Goal: Communication & Community: Answer question/provide support

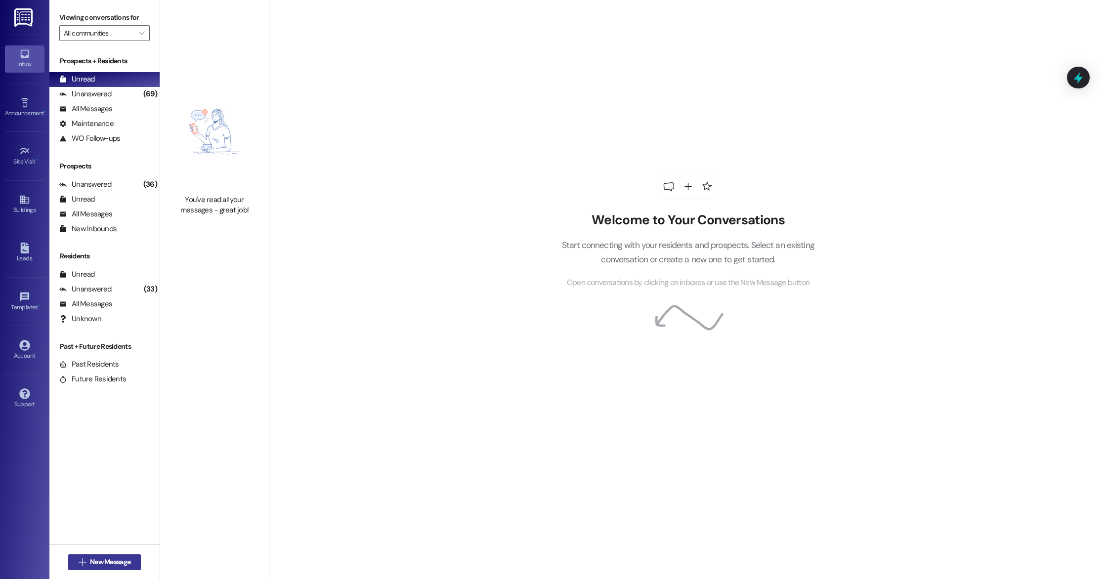
click at [112, 564] on span "New Message" at bounding box center [110, 562] width 41 height 10
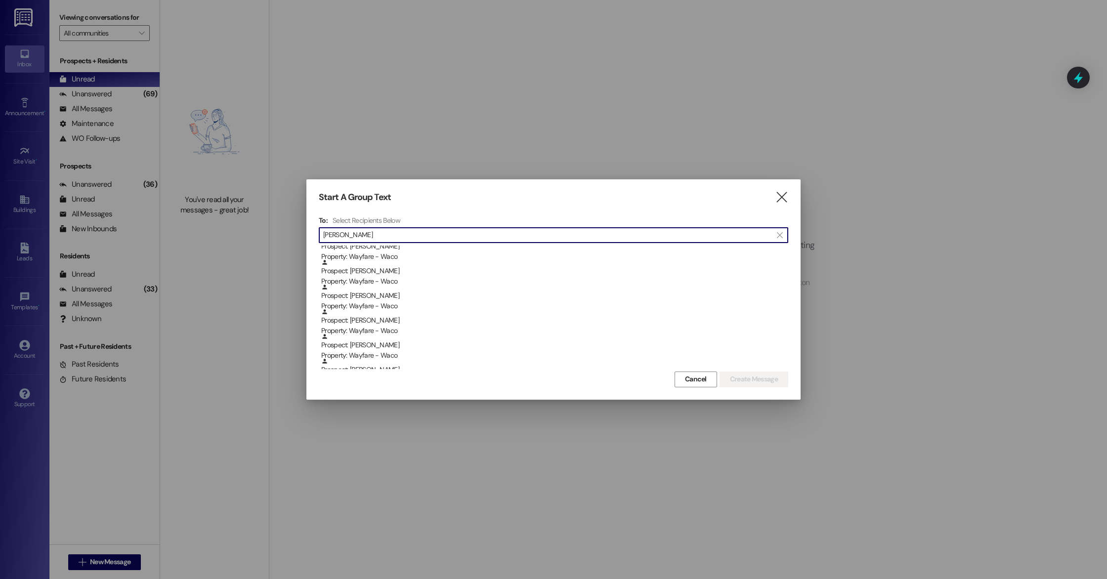
scroll to position [176, 0]
click at [448, 353] on div "Prospect: [PERSON_NAME] Property: Wayfare - Waco" at bounding box center [554, 355] width 467 height 28
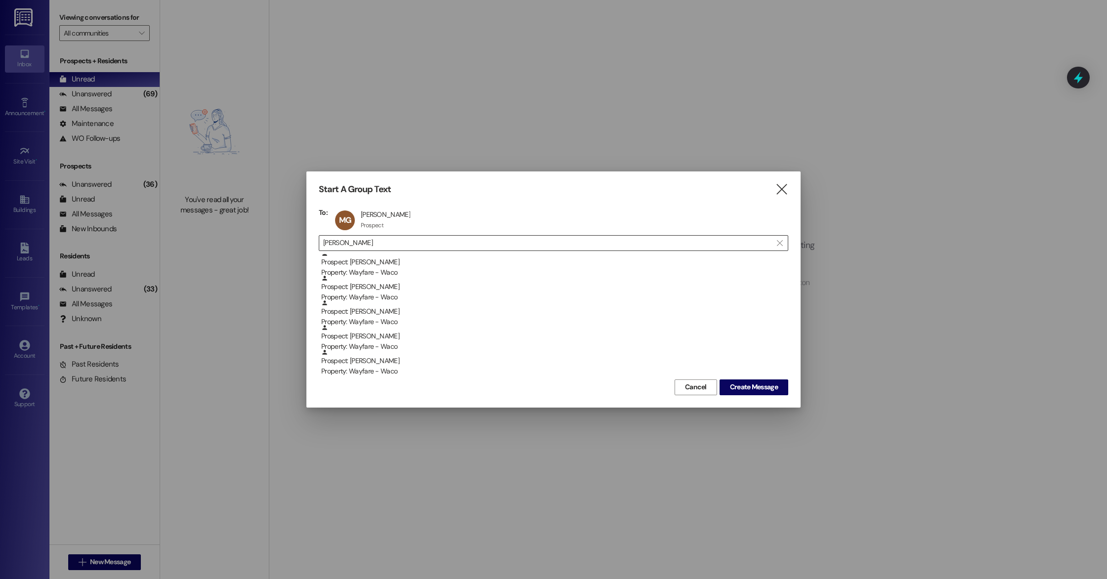
click at [503, 243] on input "[PERSON_NAME]" at bounding box center [547, 243] width 449 height 14
type input "m"
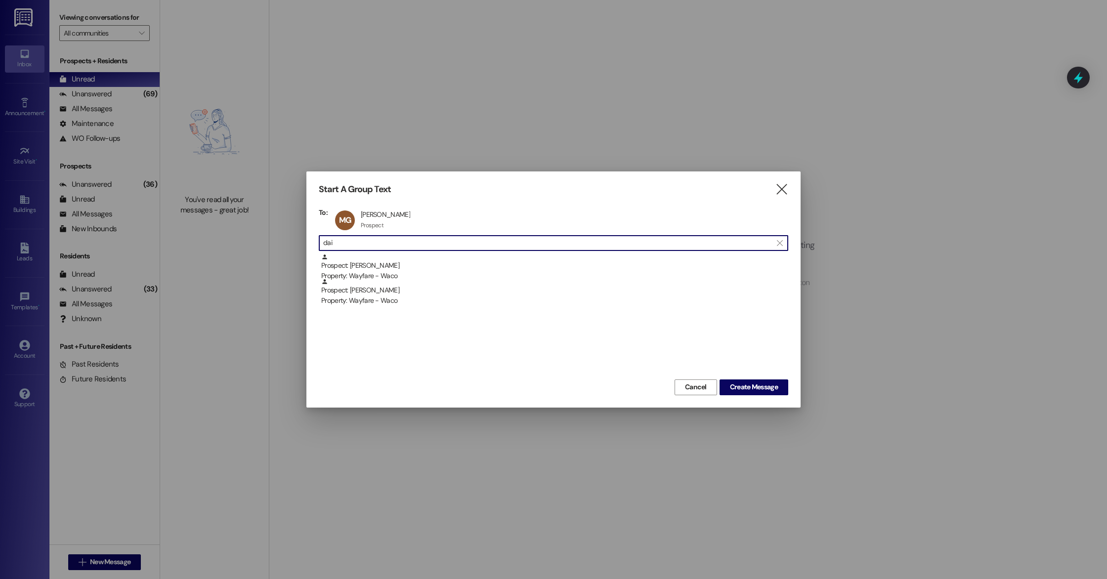
scroll to position [0, 0]
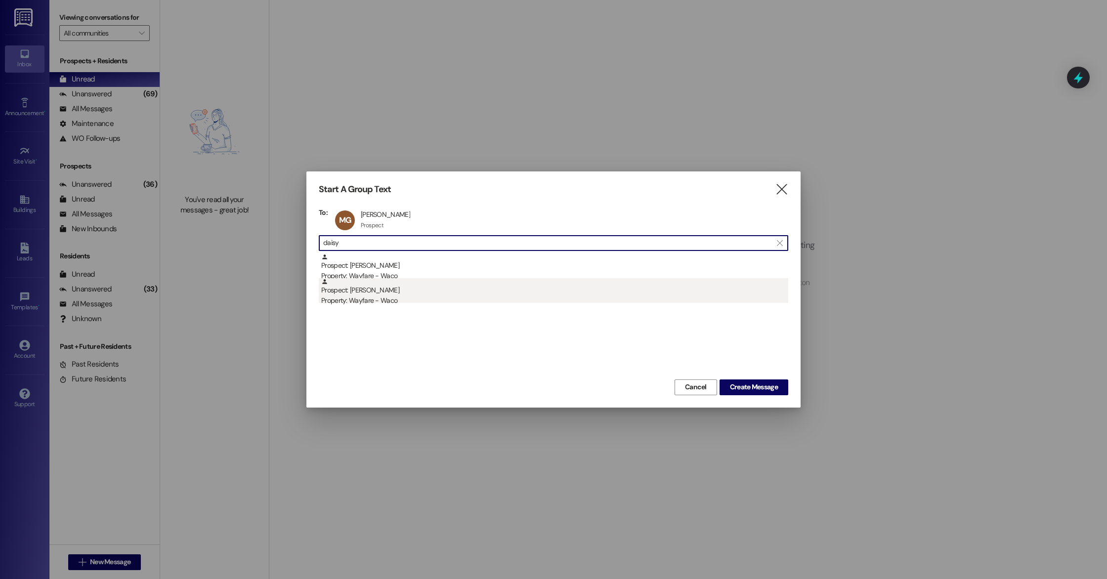
type input "daisy"
click at [463, 302] on div "Property: Wayfare - Waco" at bounding box center [554, 301] width 467 height 10
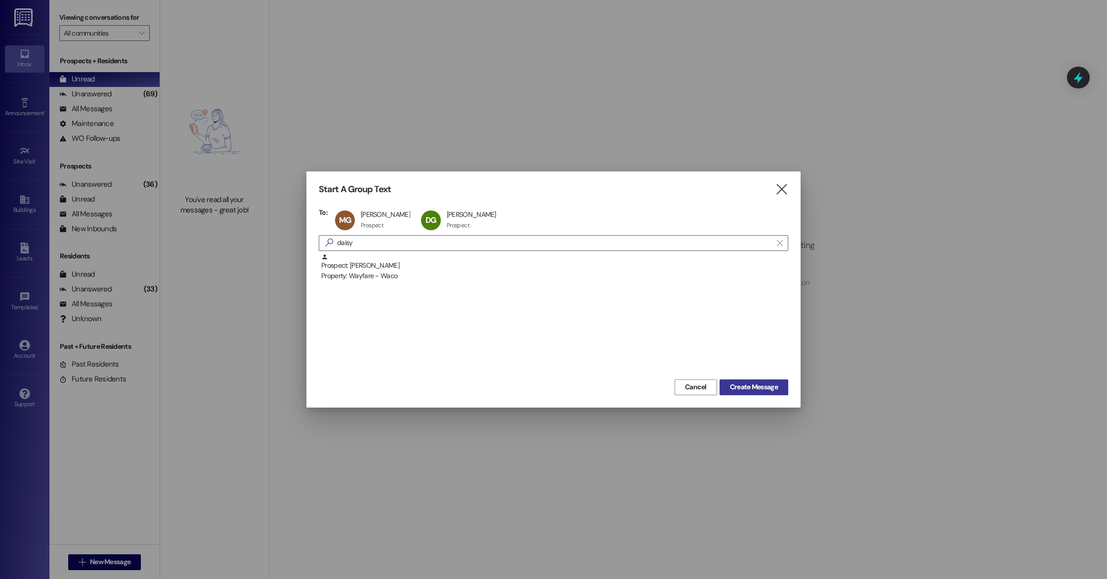
click at [755, 384] on span "Create Message" at bounding box center [754, 387] width 48 height 10
click at [762, 391] on span "Create Message" at bounding box center [754, 387] width 48 height 10
click at [770, 388] on span "Create Message" at bounding box center [754, 387] width 48 height 10
click at [783, 239] on span "" at bounding box center [779, 243] width 9 height 15
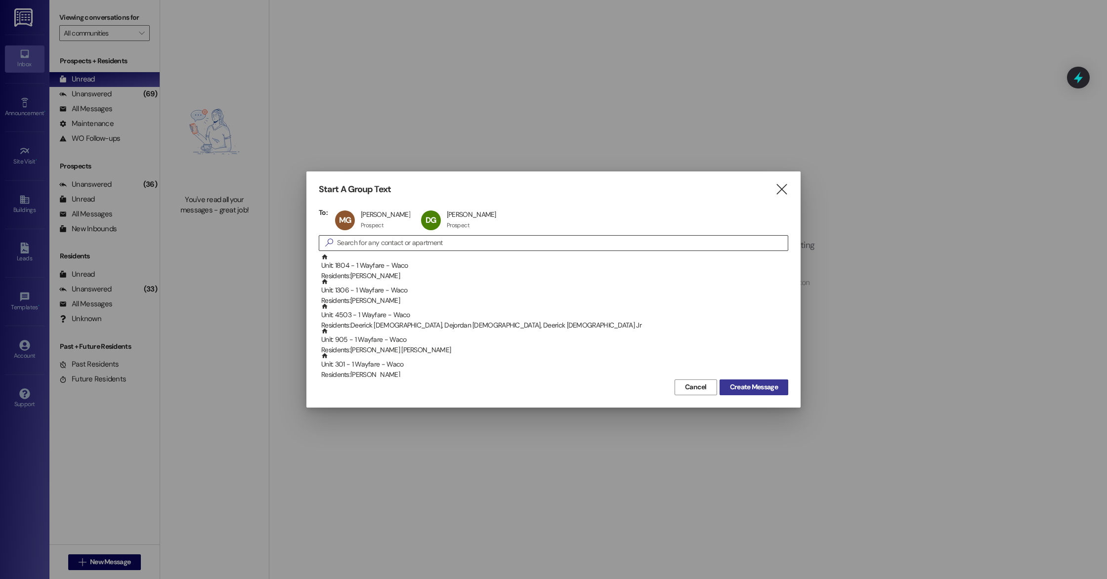
click at [748, 387] on span "Create Message" at bounding box center [754, 387] width 48 height 10
click at [749, 393] on button "Create Message" at bounding box center [754, 388] width 69 height 16
click at [463, 217] on div "DG [PERSON_NAME] [PERSON_NAME] Prospect Prospect click to remove" at bounding box center [462, 220] width 86 height 25
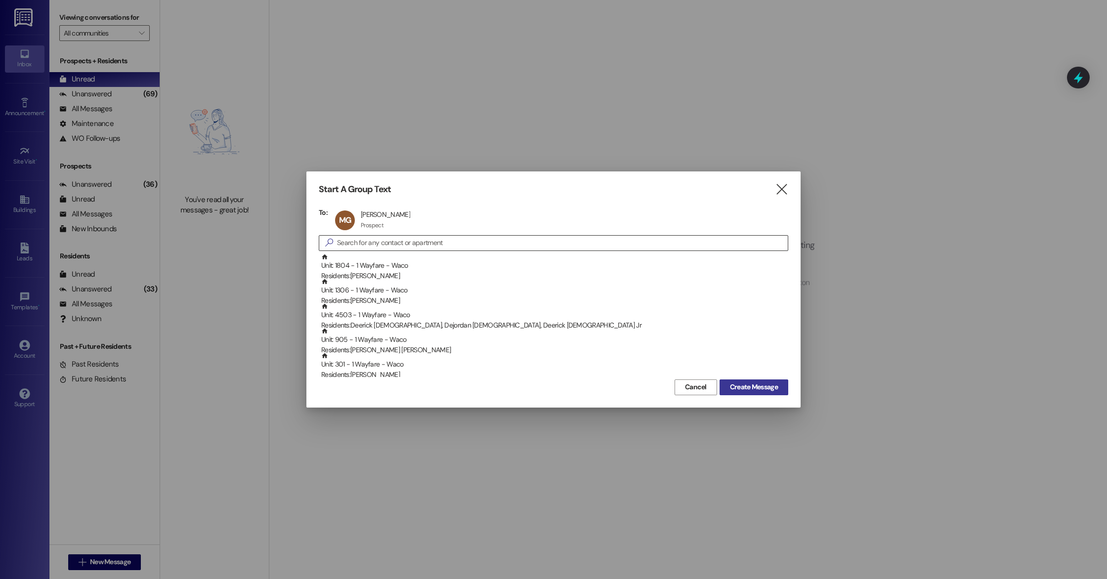
click at [752, 389] on span "Create Message" at bounding box center [754, 387] width 48 height 10
click at [754, 390] on span "Create Message" at bounding box center [754, 387] width 48 height 10
click at [781, 189] on icon "" at bounding box center [781, 189] width 13 height 10
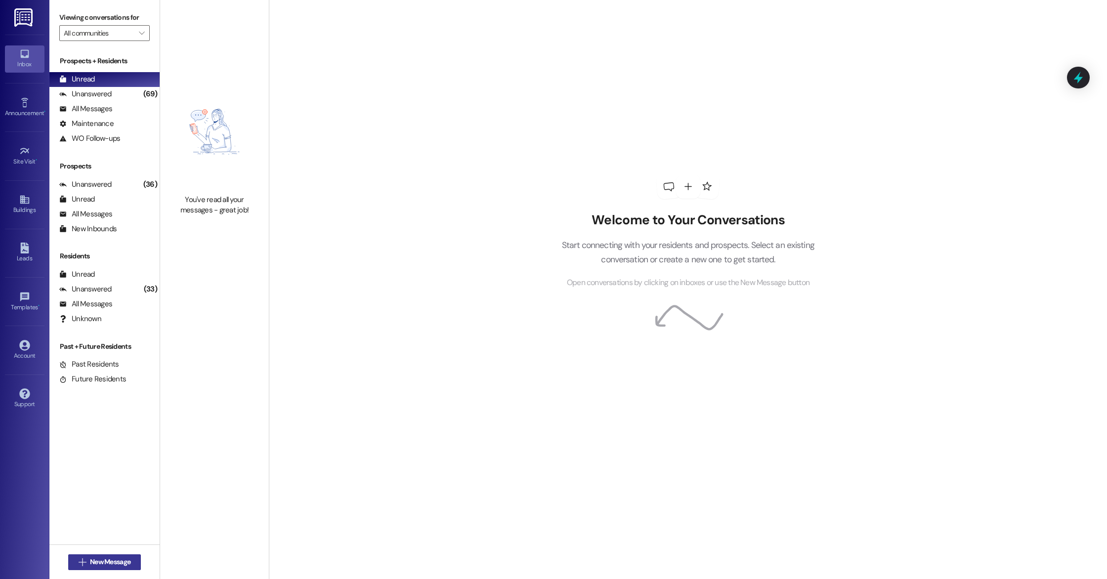
click at [114, 564] on span "New Message" at bounding box center [110, 562] width 41 height 10
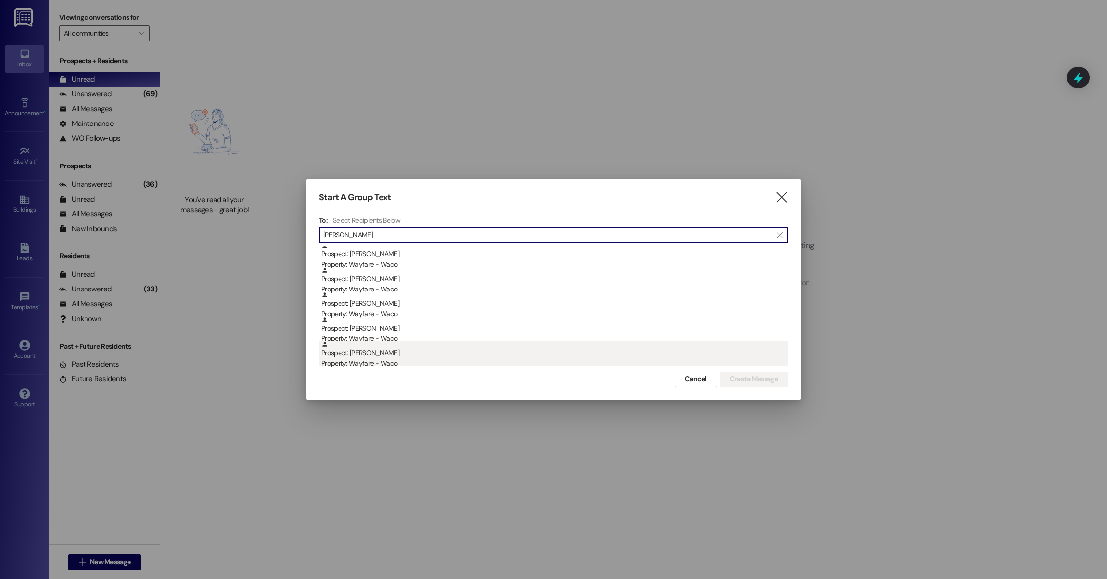
type input "[PERSON_NAME]"
click at [401, 352] on div "Prospect: [PERSON_NAME] Property: Wayfare - Waco" at bounding box center [554, 355] width 467 height 28
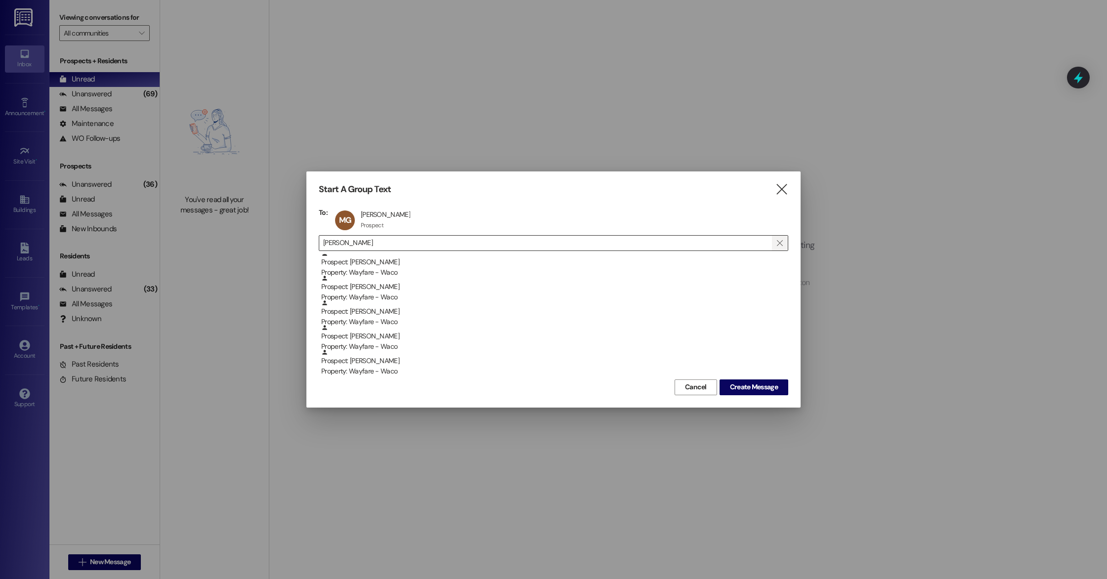
click at [781, 243] on icon "" at bounding box center [779, 243] width 5 height 8
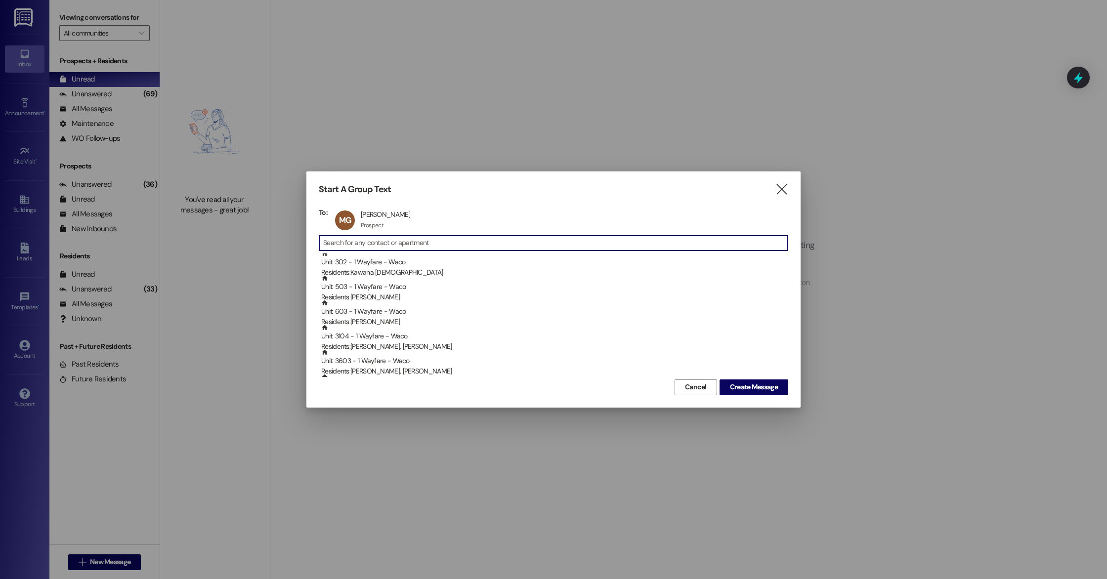
click at [606, 246] on input at bounding box center [555, 243] width 465 height 14
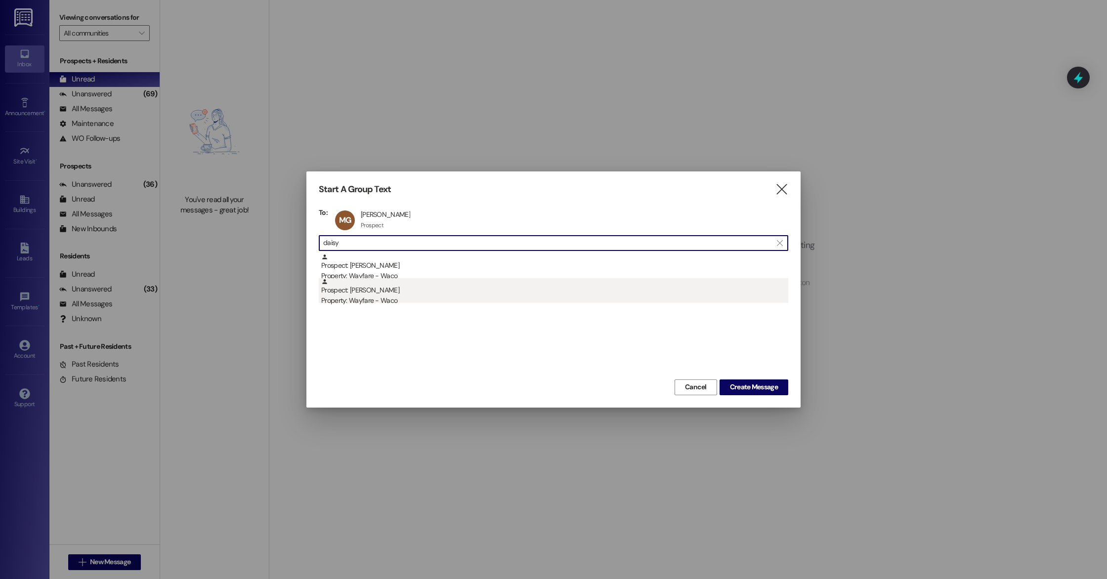
type input "daisy"
click at [516, 293] on div "Prospect: [PERSON_NAME] Property: Wayfare - Waco" at bounding box center [554, 292] width 467 height 28
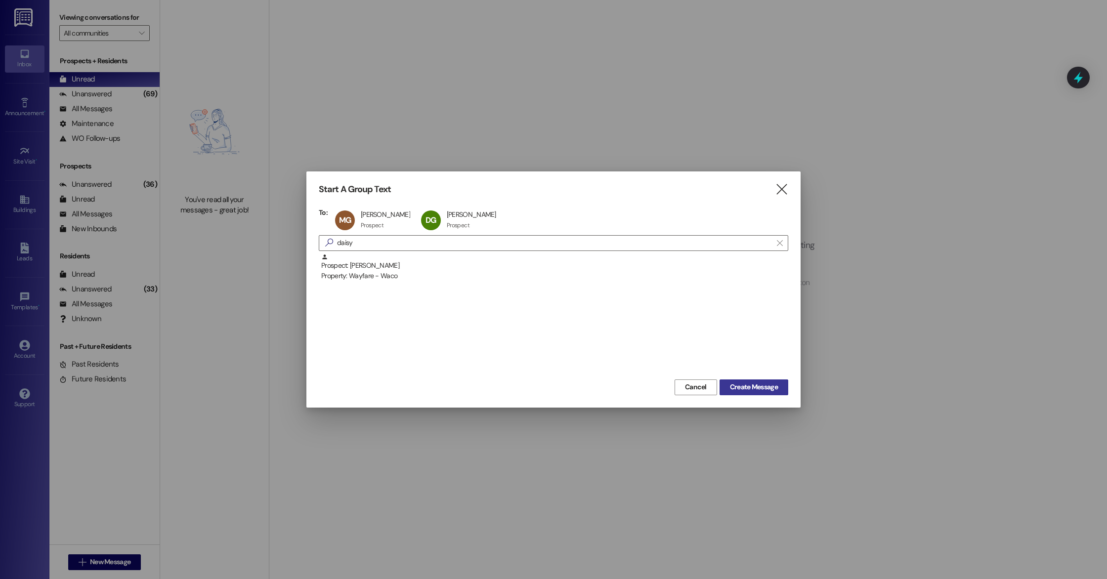
click at [758, 389] on span "Create Message" at bounding box center [754, 387] width 48 height 10
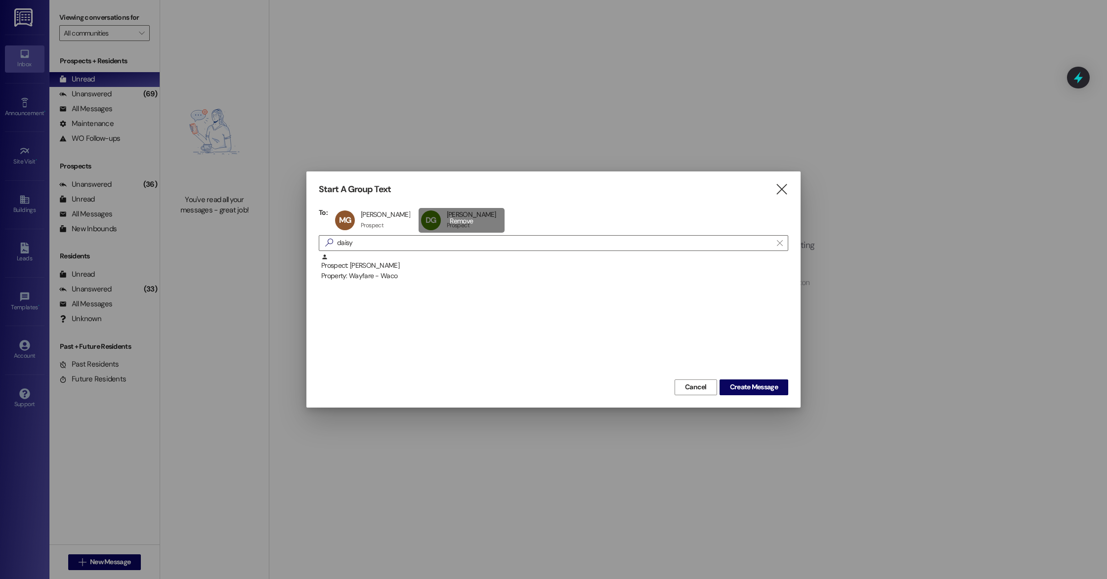
click at [469, 221] on div "DG [PERSON_NAME] [PERSON_NAME] Prospect Prospect click to remove" at bounding box center [462, 220] width 86 height 25
click at [760, 390] on span "Create Message" at bounding box center [754, 387] width 48 height 10
click at [788, 187] on icon "" at bounding box center [781, 189] width 13 height 10
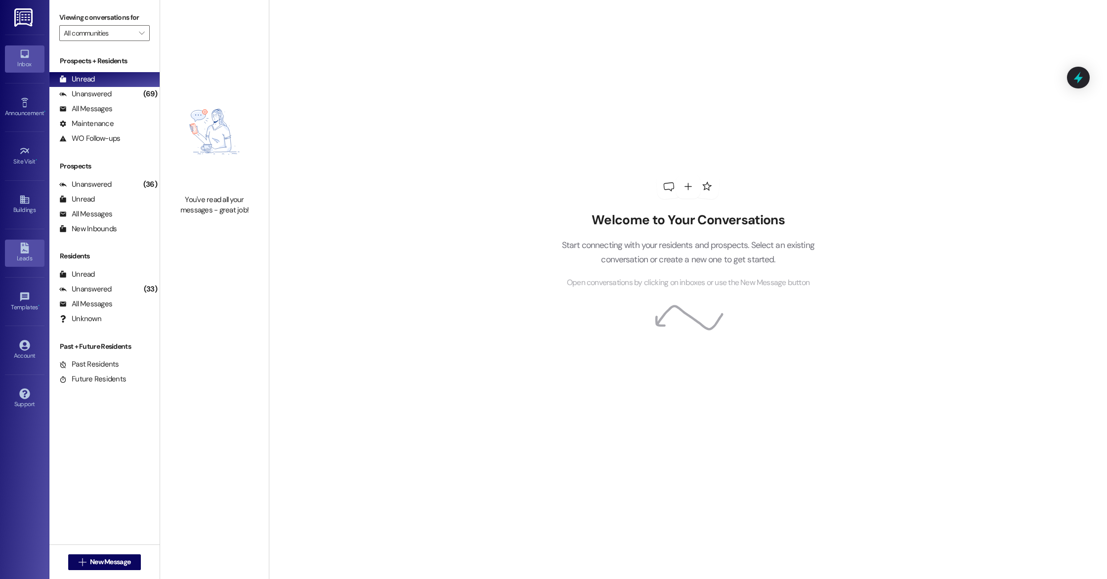
click at [20, 260] on div "Leads" at bounding box center [24, 259] width 49 height 10
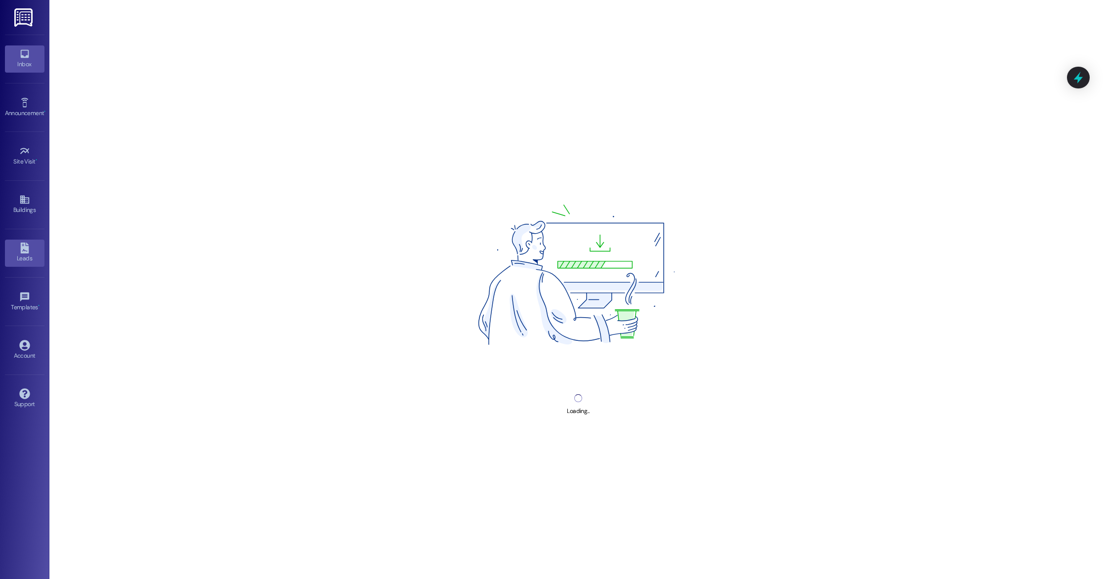
click at [26, 65] on div "Inbox" at bounding box center [24, 64] width 49 height 10
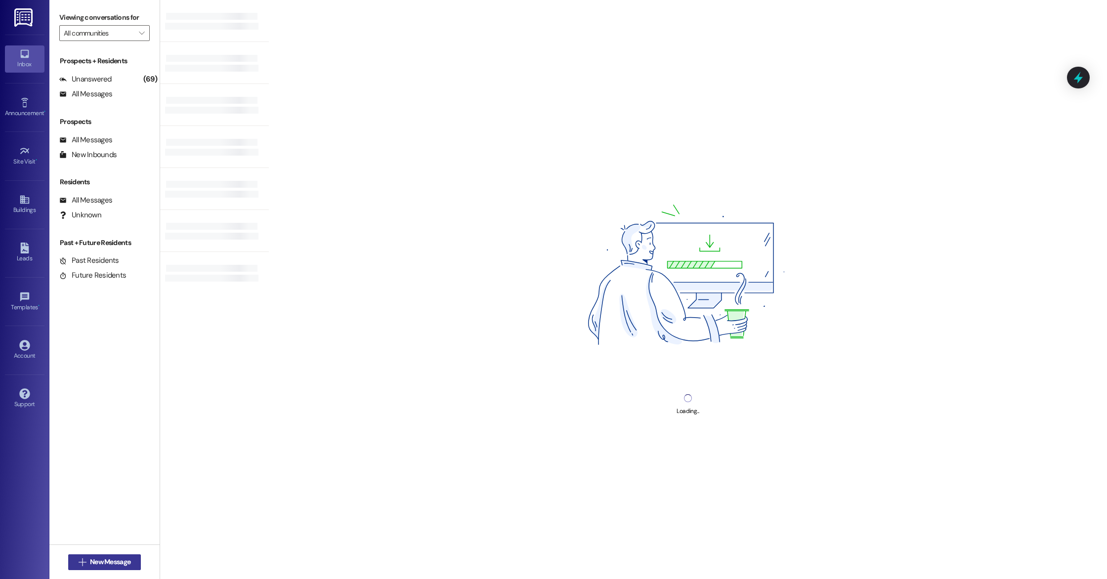
click at [103, 567] on span "New Message" at bounding box center [110, 562] width 41 height 10
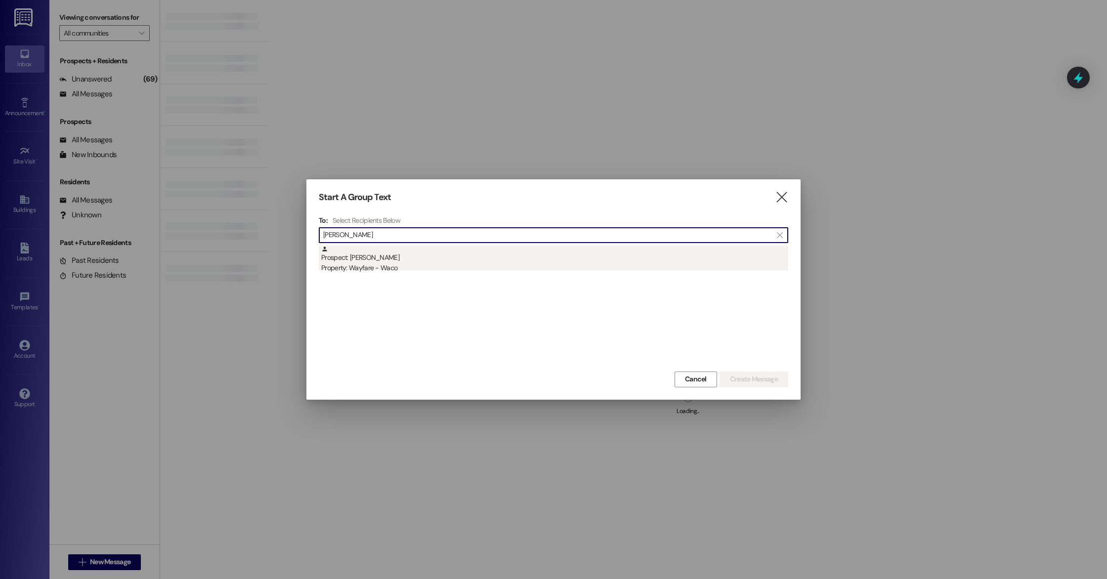
type input "[PERSON_NAME]"
click at [411, 263] on div "Property: Wayfare - Waco" at bounding box center [554, 268] width 467 height 10
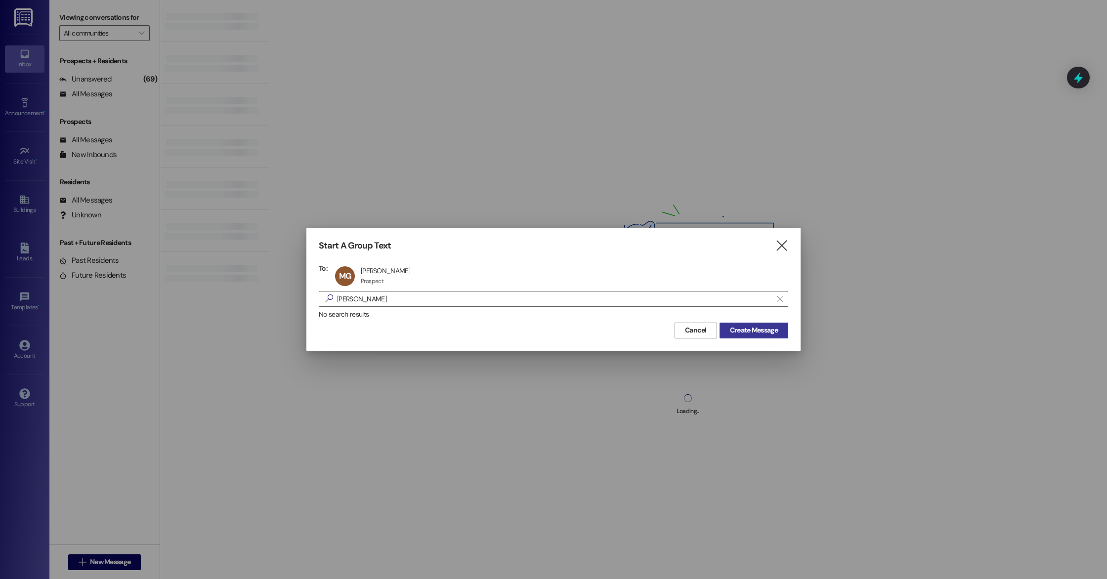
click at [741, 328] on span "Create Message" at bounding box center [754, 330] width 48 height 10
click at [763, 334] on span "Create Message" at bounding box center [754, 330] width 48 height 10
click at [785, 241] on icon "" at bounding box center [781, 246] width 13 height 10
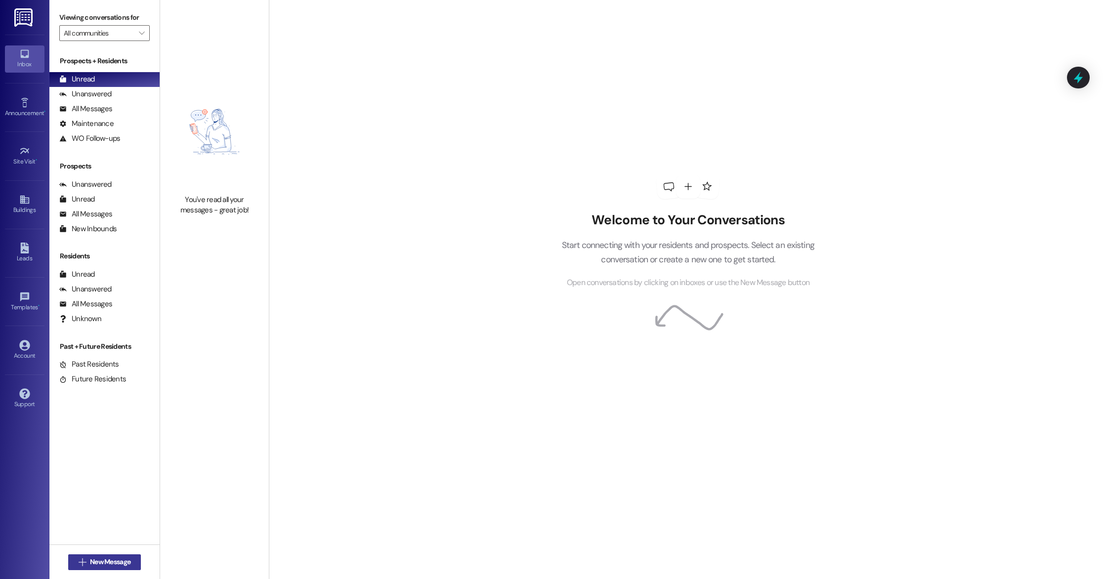
click at [91, 568] on button " New Message" at bounding box center [104, 563] width 73 height 16
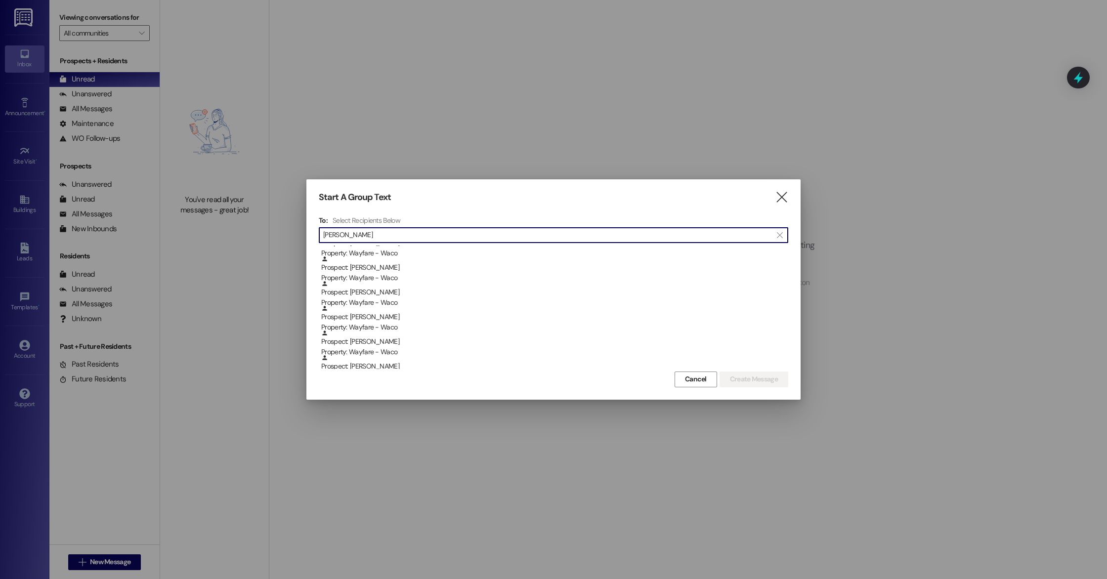
scroll to position [176, 0]
type input "[PERSON_NAME]"
click at [398, 365] on div "Property: Wayfare - Waco" at bounding box center [554, 363] width 467 height 10
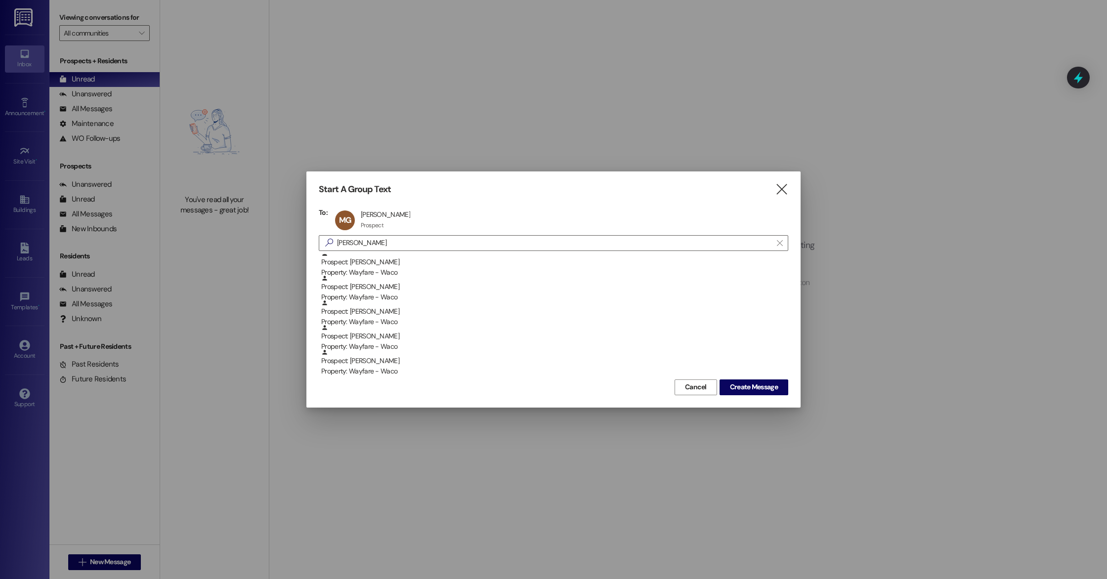
scroll to position [152, 0]
click at [778, 244] on icon "" at bounding box center [779, 243] width 5 height 8
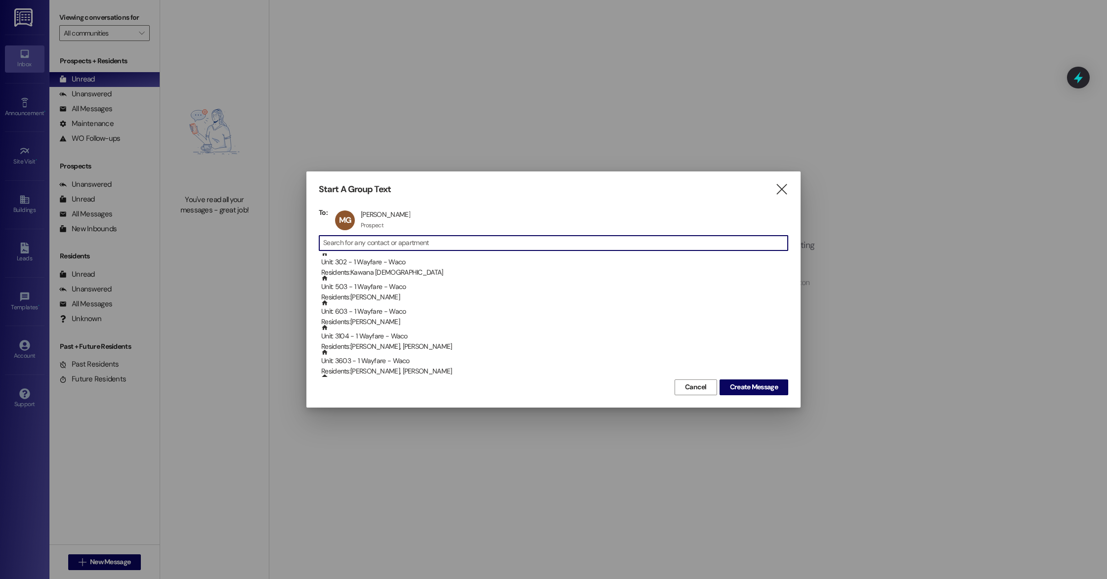
click at [694, 245] on input at bounding box center [555, 243] width 465 height 14
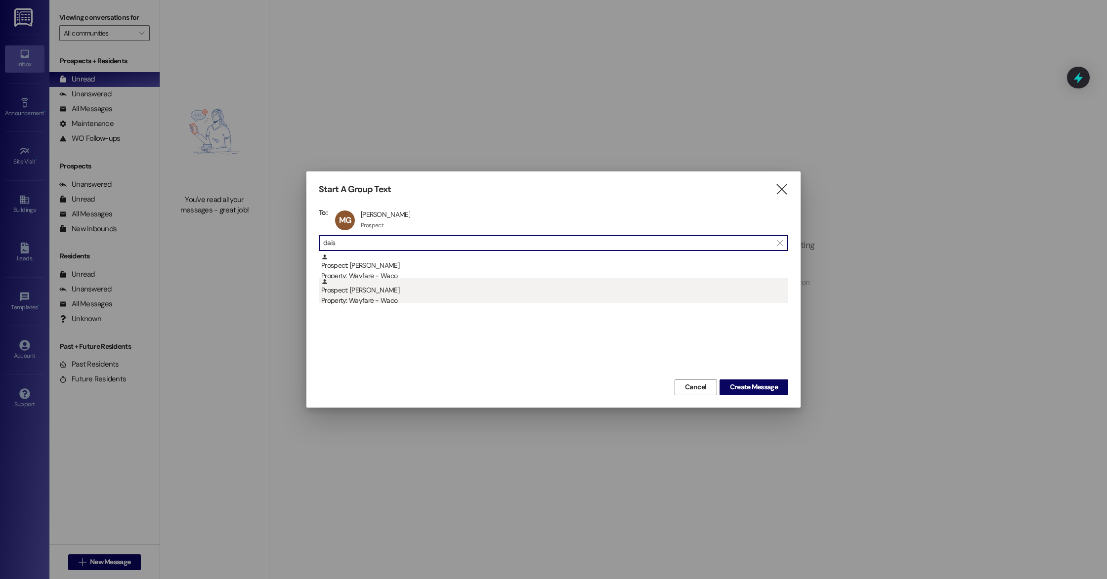
type input "dais"
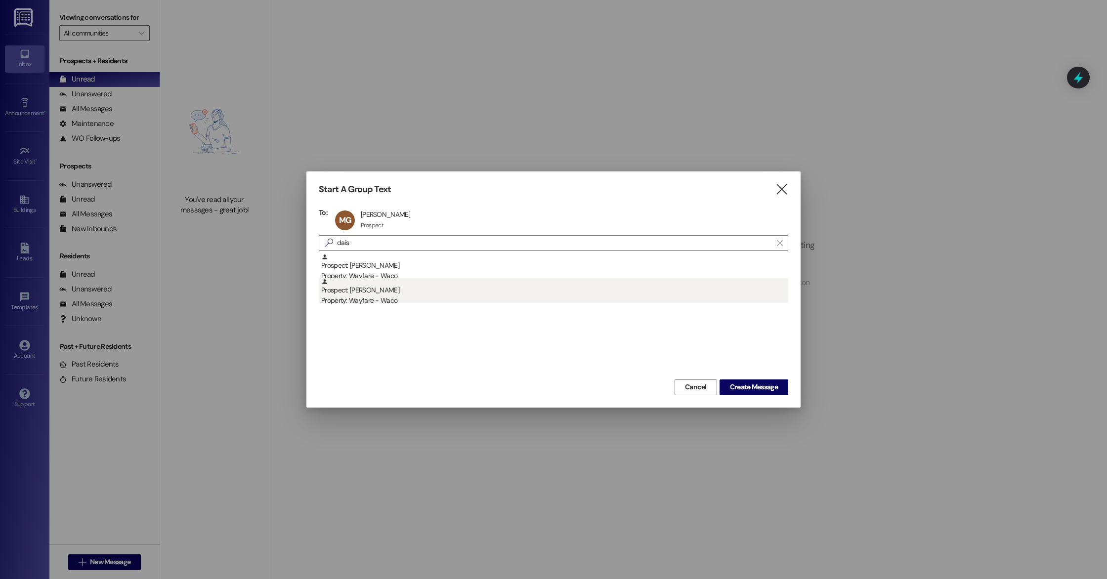
click at [516, 296] on div "Property: Wayfare - Waco" at bounding box center [554, 301] width 467 height 10
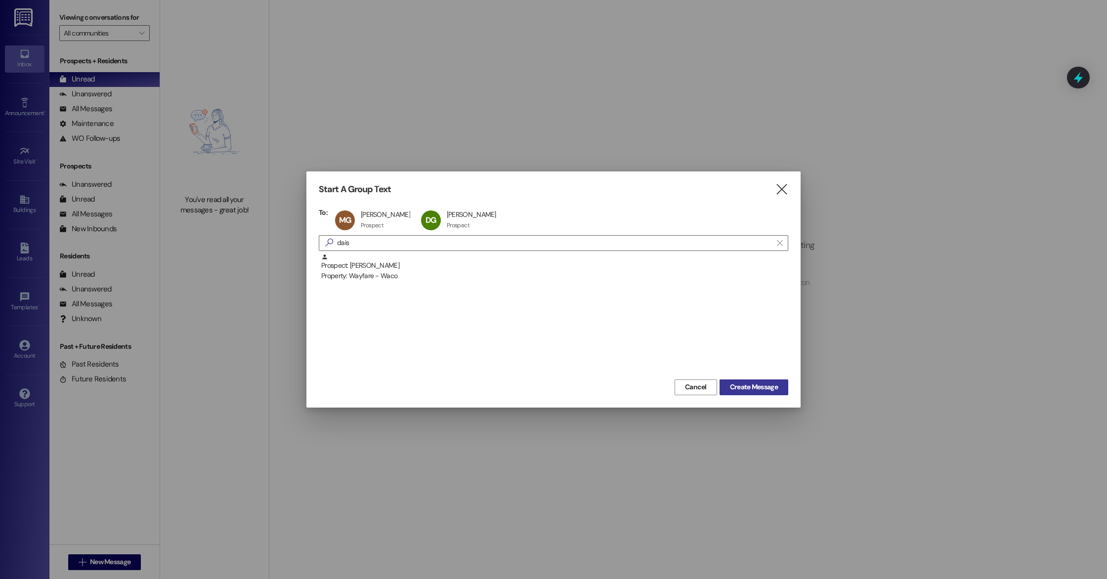
click at [748, 382] on button "Create Message" at bounding box center [754, 388] width 69 height 16
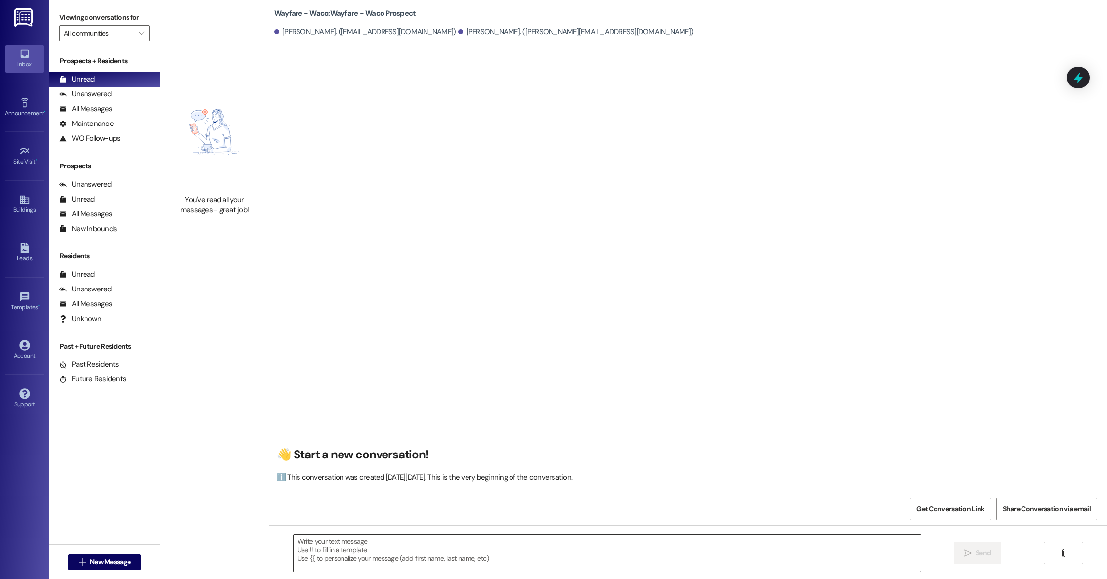
click at [491, 558] on textarea at bounding box center [607, 553] width 627 height 37
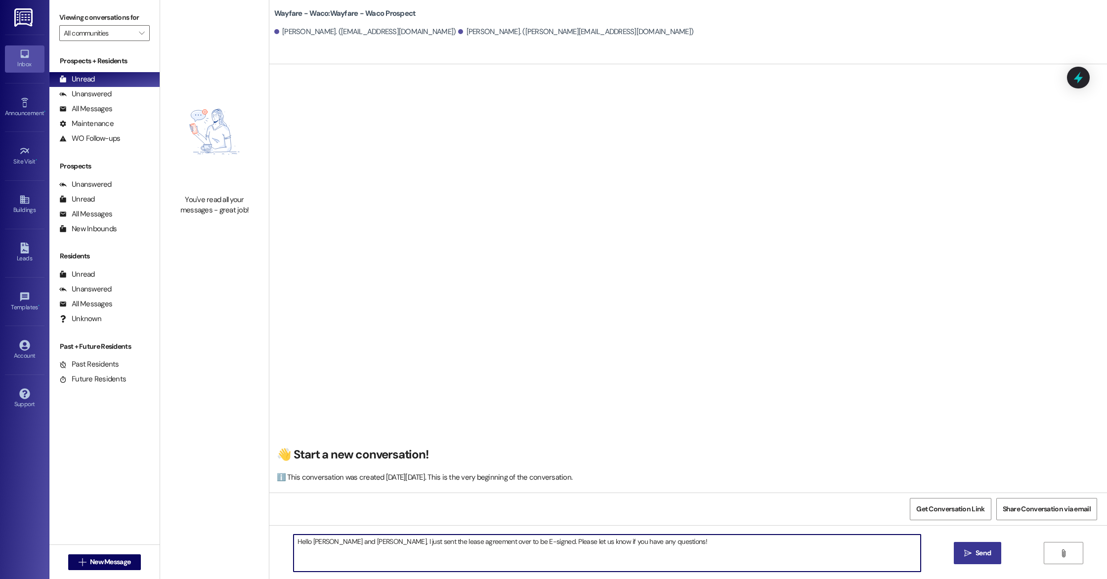
type textarea "Hello Matthew and Daisy, I just sent the lease agreement over to be E-signed. P…"
click at [966, 558] on span " Send" at bounding box center [978, 553] width 31 height 10
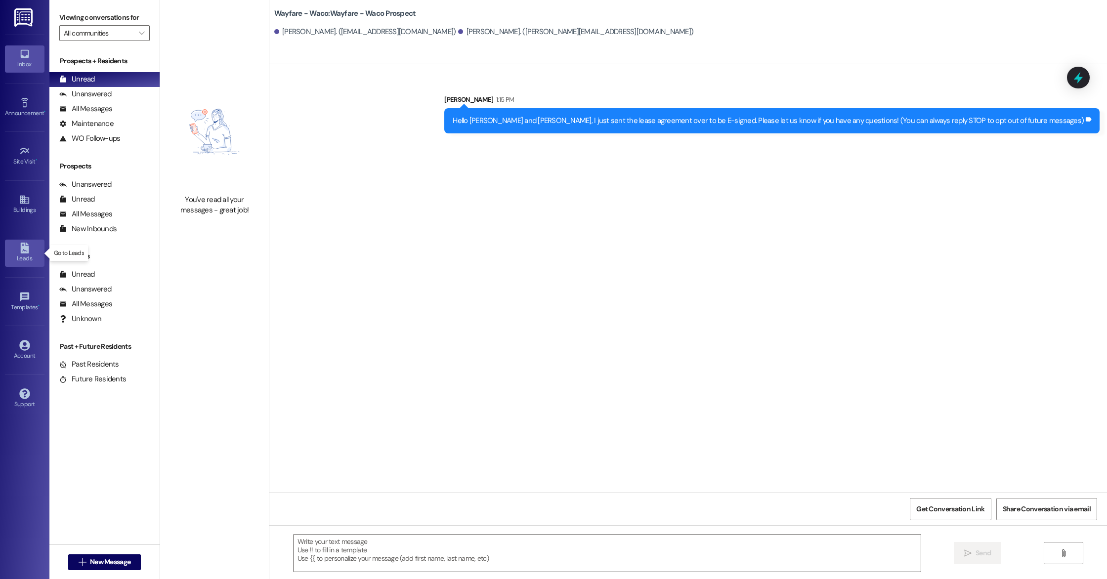
click at [28, 259] on div "Leads" at bounding box center [24, 259] width 49 height 10
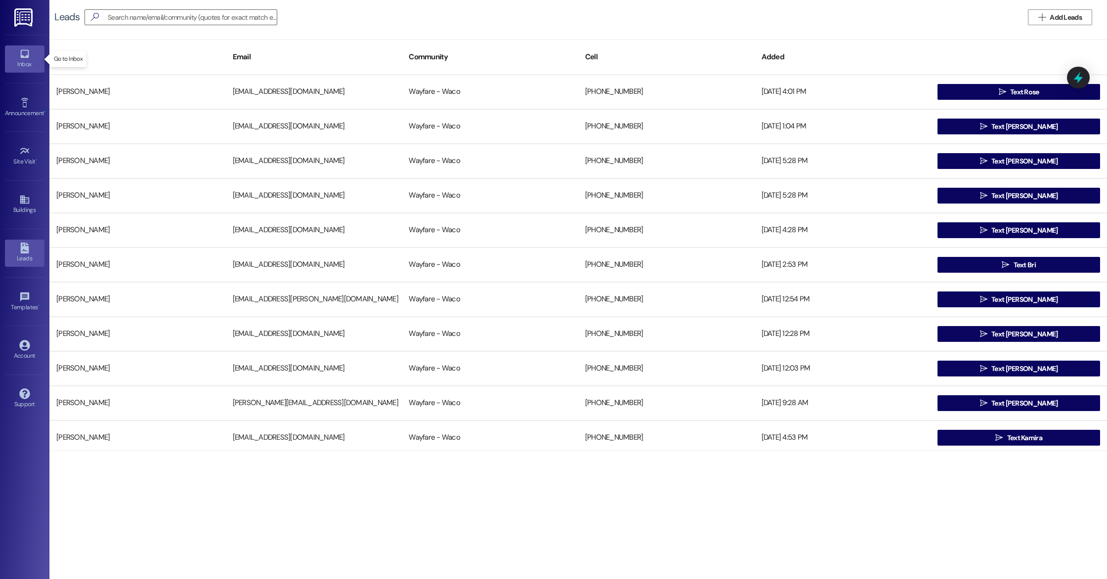
click at [25, 62] on div "Inbox" at bounding box center [24, 64] width 49 height 10
